Goal: Find contact information: Find contact information

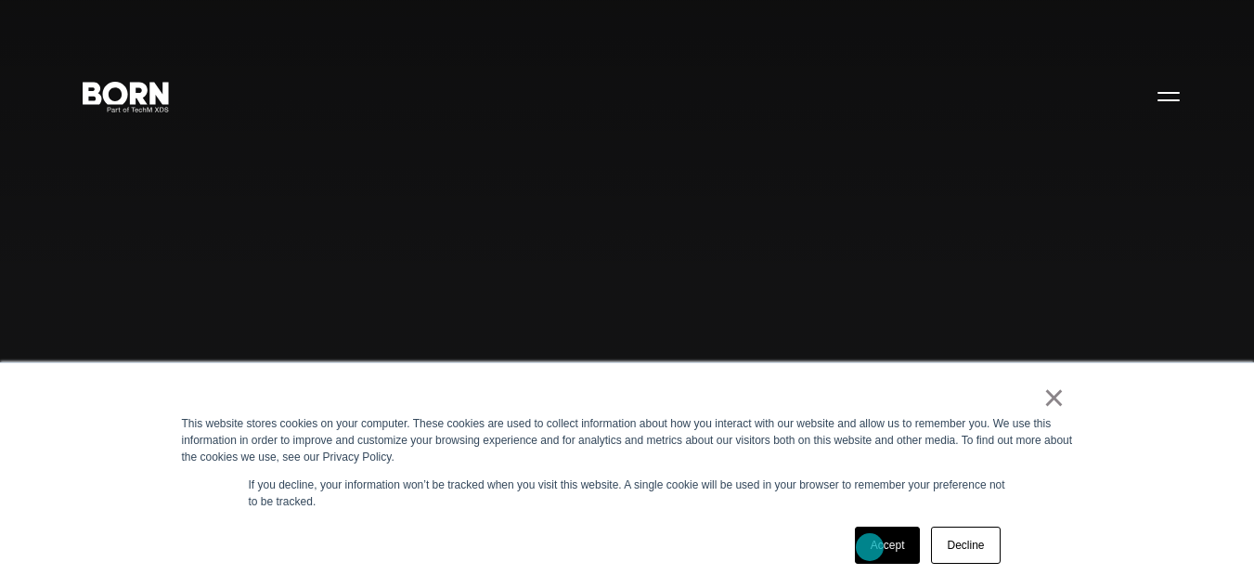
click at [870, 547] on link "Accept" at bounding box center [888, 544] width 66 height 37
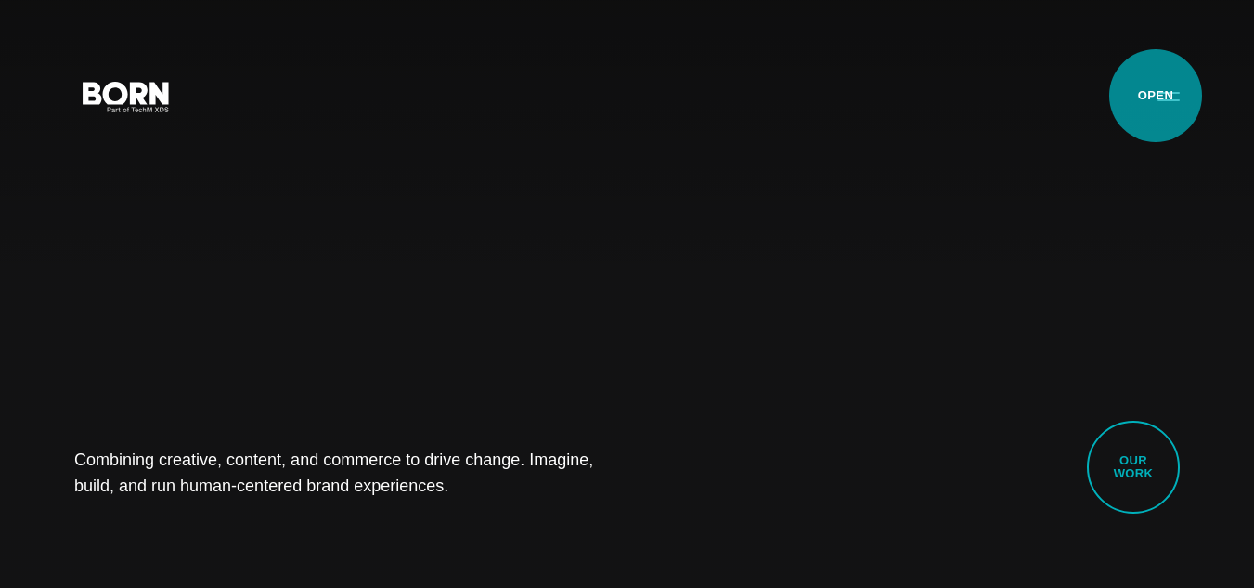
click at [1156, 96] on button "Primary Menu" at bounding box center [1169, 95] width 45 height 39
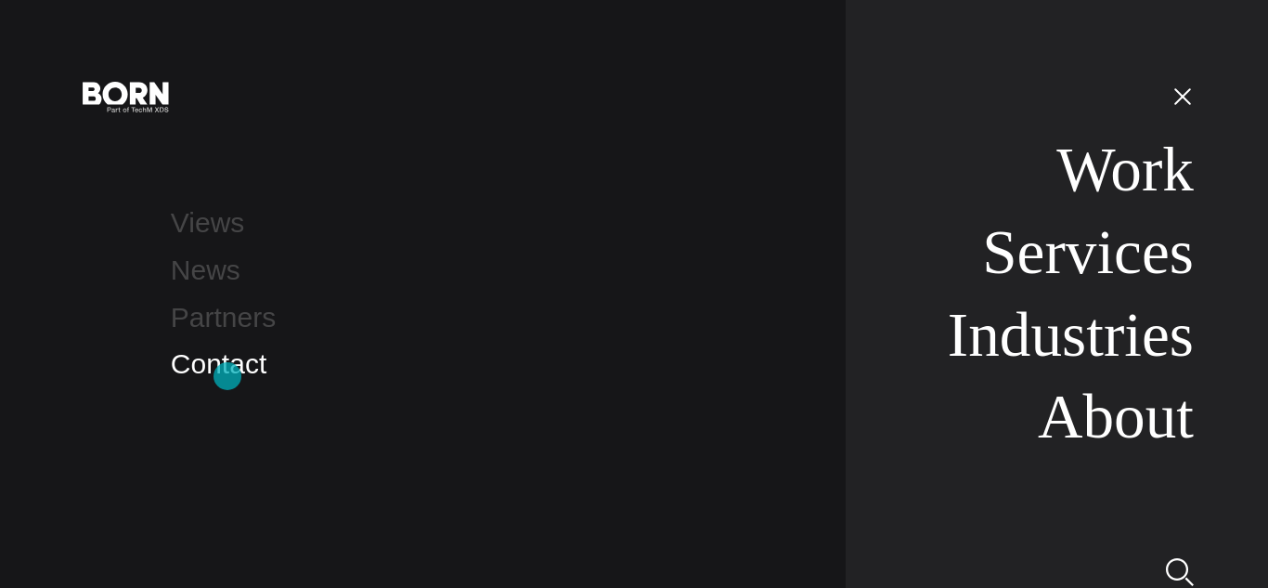
click at [227, 376] on link "Contact" at bounding box center [219, 363] width 96 height 31
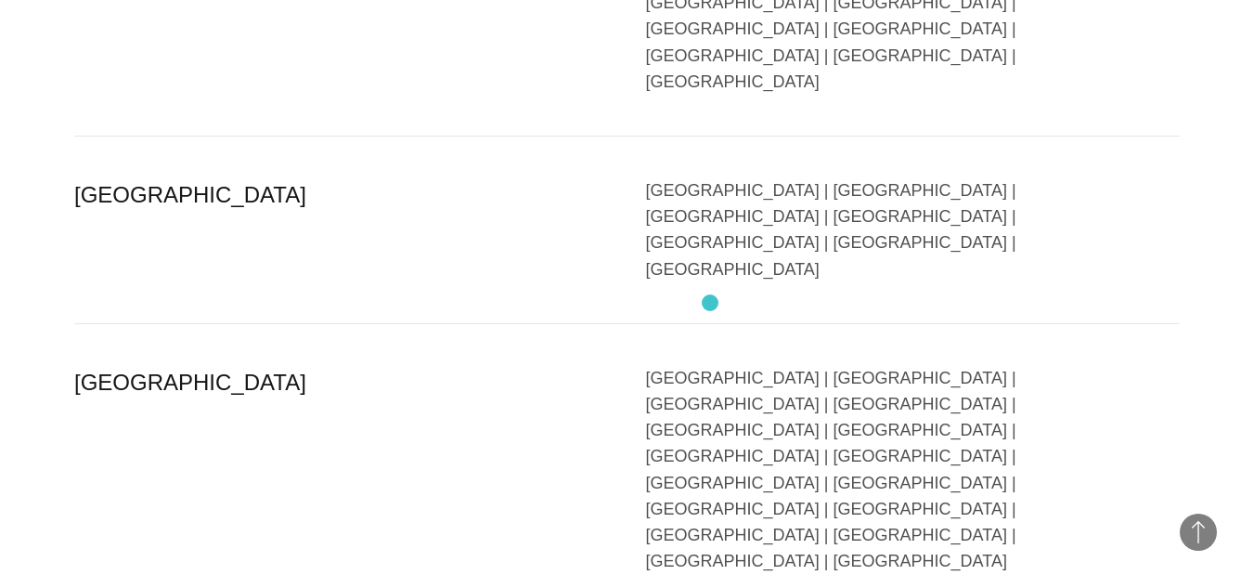
scroll to position [4660, 0]
